Goal: Connect with others: Participate in discussion

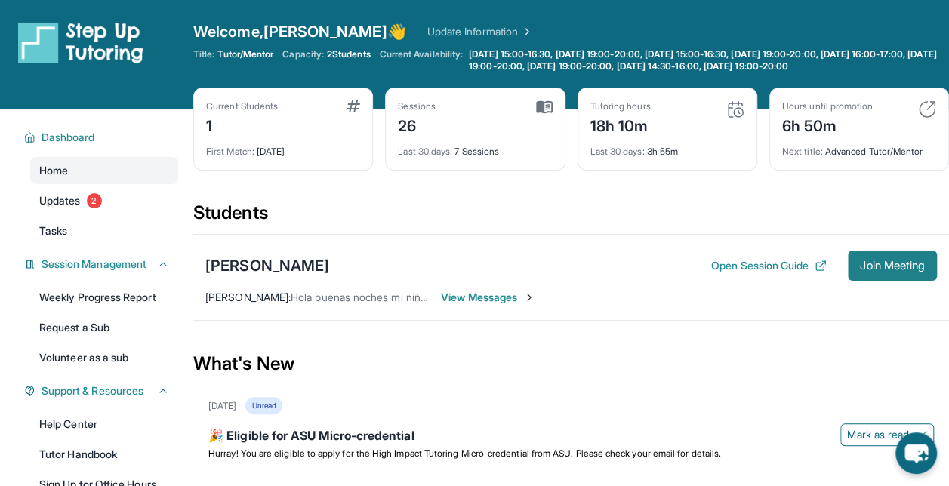
click at [891, 267] on span "Join Meeting" at bounding box center [892, 265] width 65 height 9
